Goal: Information Seeking & Learning: Learn about a topic

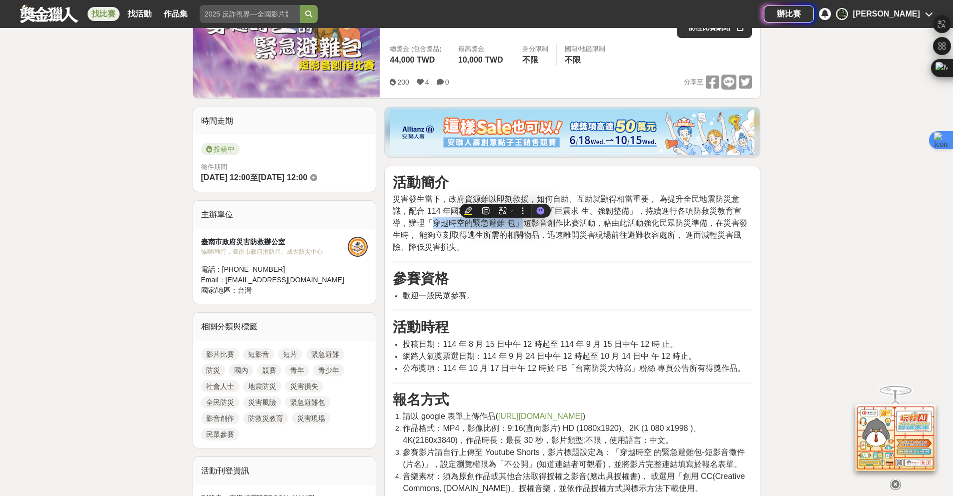
scroll to position [200, 0]
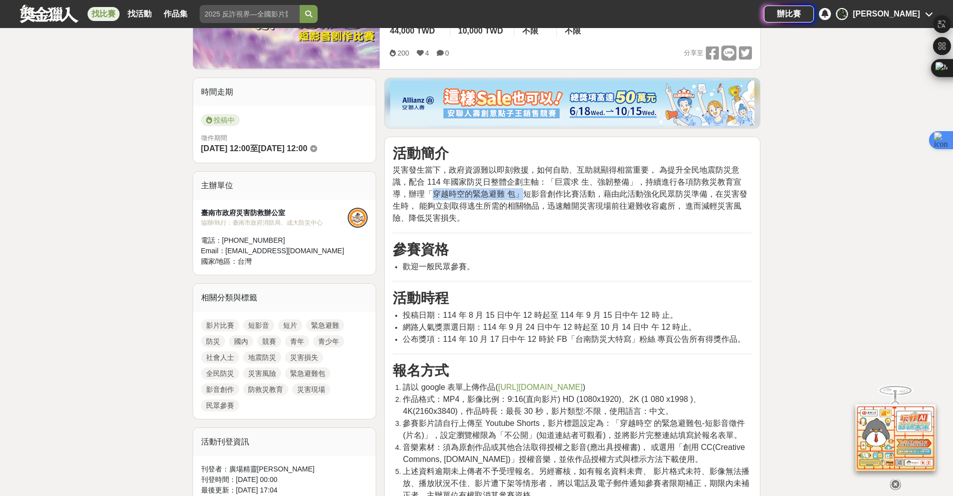
click at [441, 195] on span "災害發生當下，政府資源難以即刻救援，如何自助、互助就顯得相當重要， 為提升全民地震防災意識，配合 114 年國家防災日整體企劃主軸：「巨震求 生、強韌整備」，…" at bounding box center [570, 194] width 354 height 57
click at [418, 192] on div "摘要" at bounding box center [422, 191] width 20 height 15
click at [400, 197] on span "災害發生當下，政府資源難以即刻救援，如何自助、互助就顯得相當重要， 為提升全民地震防災意識，配合 114 年國家防災日整體企劃主軸：「巨震求 生、強韌整備」，…" at bounding box center [570, 194] width 354 height 57
drag, startPoint x: 413, startPoint y: 197, endPoint x: 506, endPoint y: 194, distance: 93.1
click at [506, 194] on span "災害發生當下，政府資源難以即刻救援，如何自助、互助就顯得相當重要， 為提升全民地震防災意識，配合 114 年國家防災日整體企劃主軸：「巨震求 生、強韌整備」，…" at bounding box center [570, 194] width 354 height 57
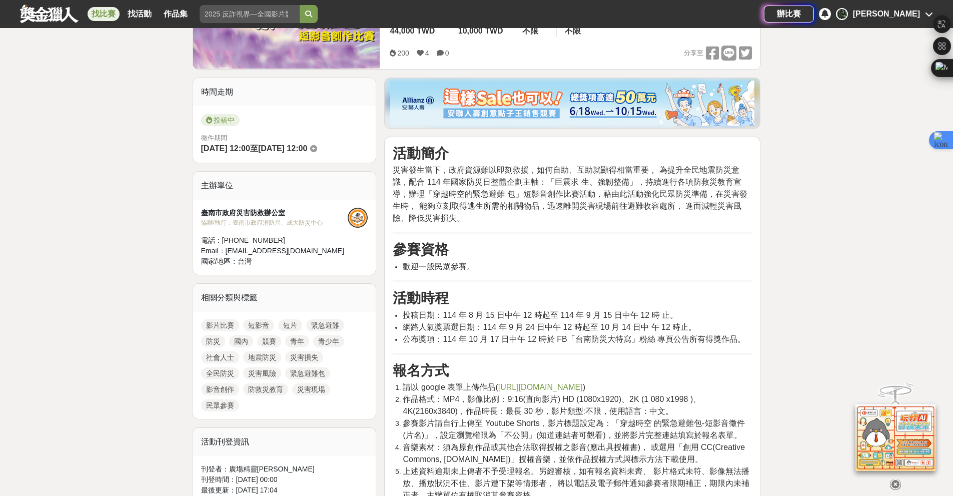
click at [588, 188] on span "災害發生當下，政府資源難以即刻救援，如何自助、互助就顯得相當重要， 為提升全民地震防災意識，配合 114 年國家防災日整體企劃主軸：「巨震求 生、強韌整備」，…" at bounding box center [570, 194] width 354 height 57
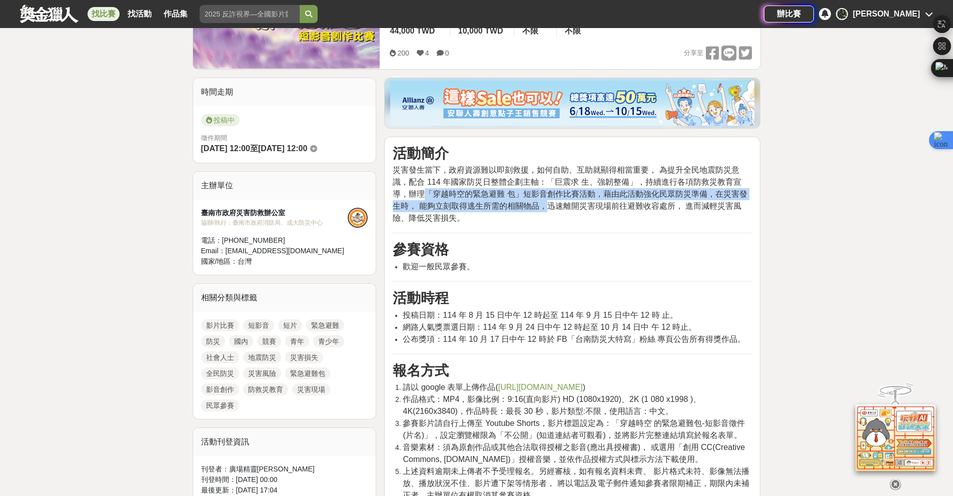
drag, startPoint x: 538, startPoint y: 206, endPoint x: 413, endPoint y: 197, distance: 125.4
click at [413, 197] on span "災害發生當下，政府資源難以即刻救援，如何自助、互助就顯得相當重要， 為提升全民地震防災意識，配合 114 年國家防災日整體企劃主軸：「巨震求 生、強韌整備」，…" at bounding box center [570, 194] width 354 height 57
copy span "「穿越時空的緊急避難 包」短影音創作比賽活動，藉由此活動強化民眾防災準備，在災害發生時， 能夠立刻取得逃生所需的相關物品，"
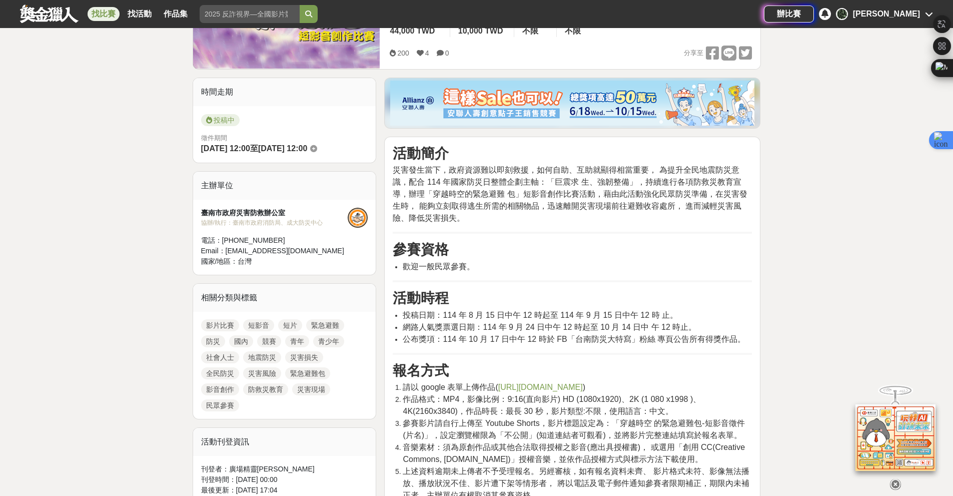
click at [662, 209] on span "災害發生當下，政府資源難以即刻救援，如何自助、互助就顯得相當重要， 為提升全民地震防災意識，配合 114 年國家防災日整體企劃主軸：「巨震求 生、強韌整備」，…" at bounding box center [570, 194] width 354 height 57
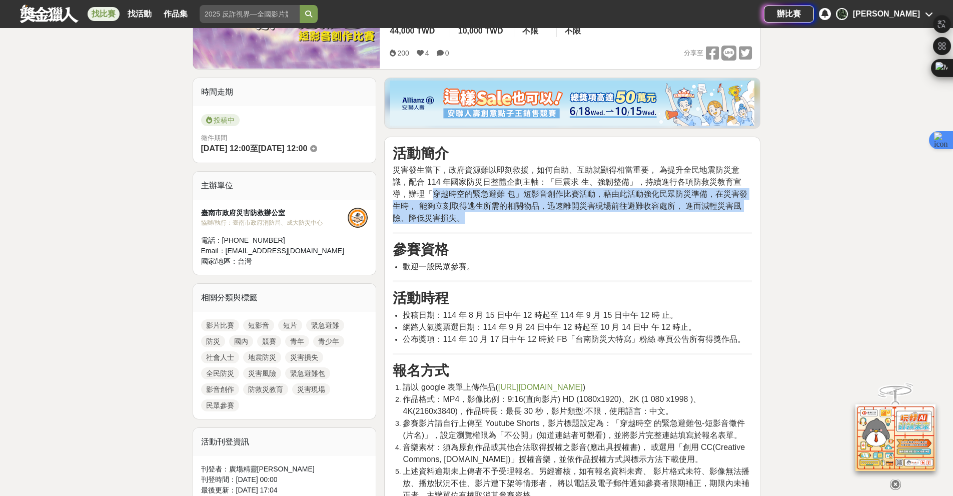
drag, startPoint x: 471, startPoint y: 219, endPoint x: 414, endPoint y: 195, distance: 61.9
click at [414, 195] on p "災害發生當下，政府資源難以即刻救援，如何自助、互助就顯得相當重要， 為提升全民地震防災意識，配合 114 年國家防災日整體企劃主軸：「巨震求 生、強韌整備」，…" at bounding box center [572, 194] width 359 height 60
copy span "穿越時空的緊急避難 包」短影音創作比賽活動，藉由此活動強化民眾防災準備，在災害發生時， 能夠立刻取得逃生所需的相關物品，迅速離開災害現場前往避難收容處所， 進…"
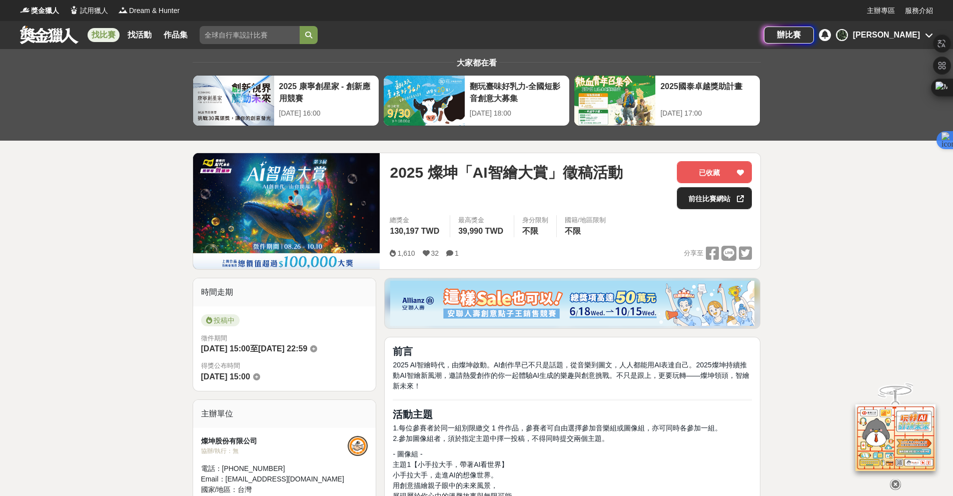
click at [719, 190] on link "前往比賽網站" at bounding box center [714, 198] width 75 height 22
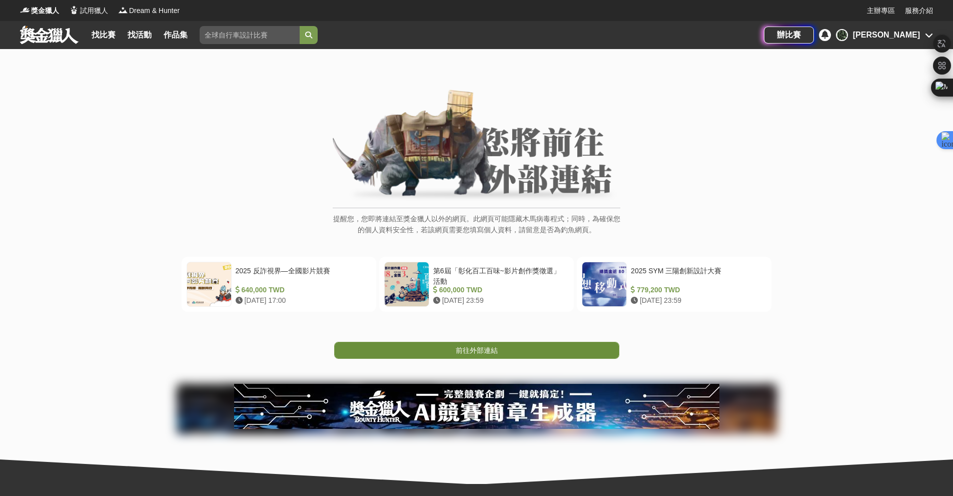
click at [450, 347] on link "前往外部連結" at bounding box center [476, 350] width 285 height 17
